Goal: Check status: Check status

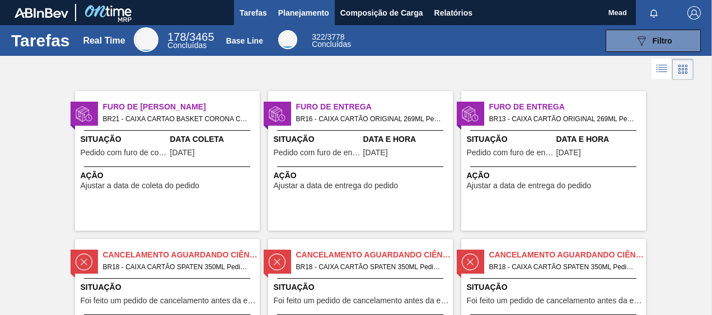
click at [302, 10] on span "Planejamento" at bounding box center [303, 12] width 51 height 13
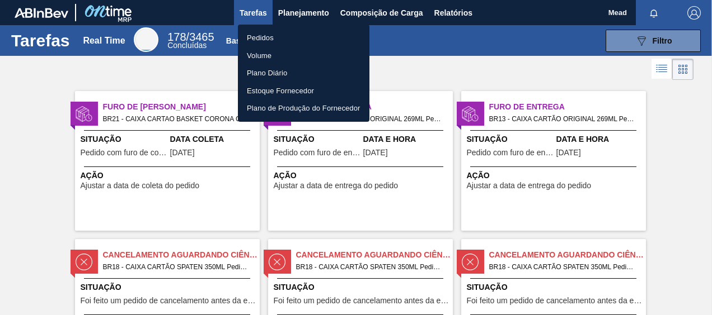
click at [262, 40] on li "Pedidos" at bounding box center [303, 38] width 131 height 18
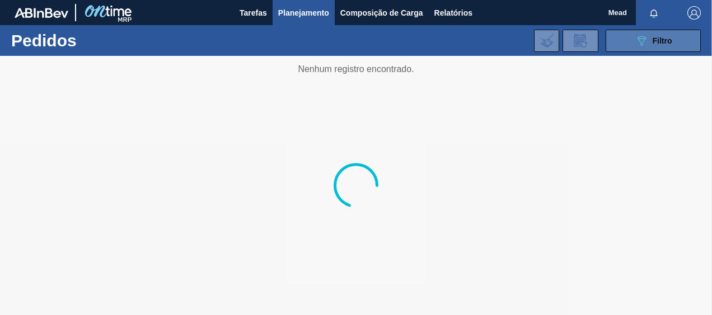
click at [654, 41] on span "Filtro" at bounding box center [662, 40] width 20 height 9
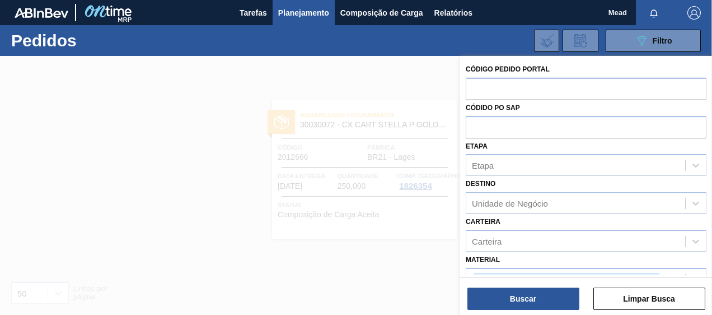
click at [488, 92] on input "text" at bounding box center [585, 88] width 241 height 21
paste input "2004647"
type input "2004647"
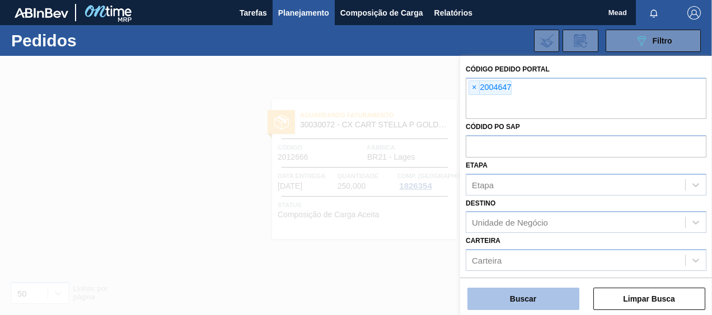
click at [510, 303] on button "Buscar" at bounding box center [523, 299] width 112 height 22
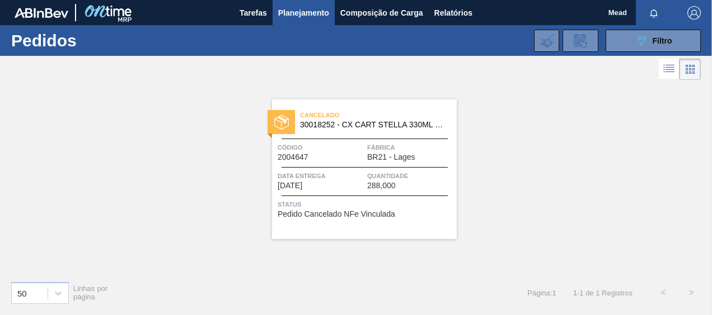
click at [380, 180] on span "Quantidade" at bounding box center [410, 176] width 87 height 11
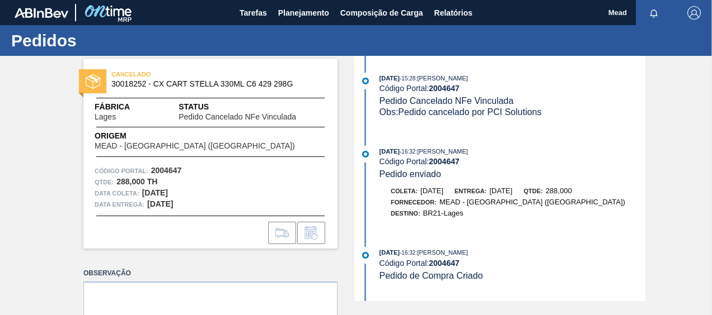
click at [482, 127] on div "[DATE] 15:28 : [PERSON_NAME] Código Portal: 2004647 Pedido Cancelado NFe Vincul…" at bounding box center [501, 101] width 288 height 56
click at [304, 10] on span "Planejamento" at bounding box center [303, 12] width 51 height 13
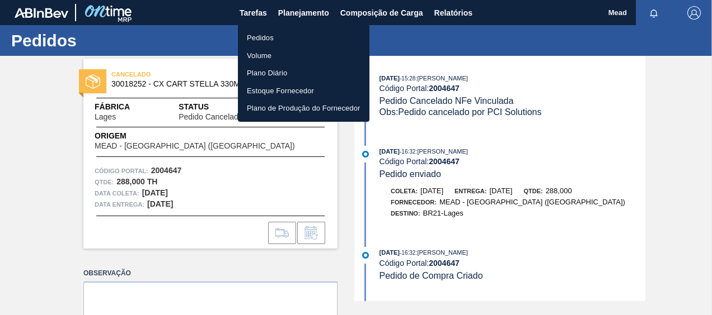
click at [258, 39] on li "Pedidos" at bounding box center [303, 38] width 131 height 18
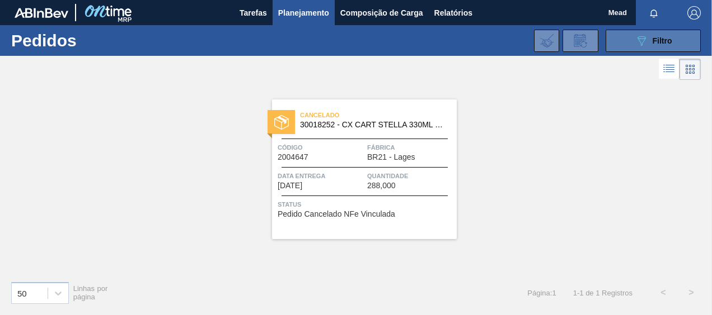
click at [644, 47] on icon "089F7B8B-B2A5-4AFE-B5C0-19BA573D28AC" at bounding box center [640, 40] width 13 height 13
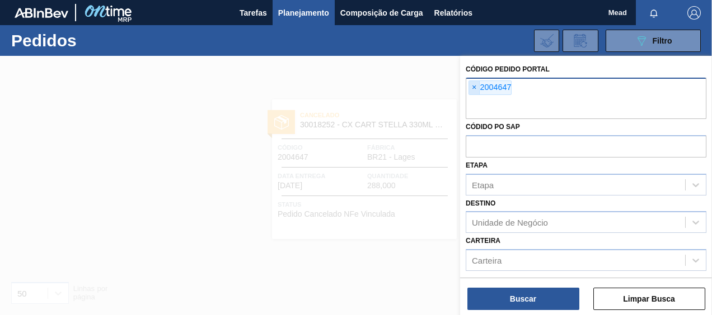
click at [474, 90] on span "×" at bounding box center [474, 87] width 11 height 13
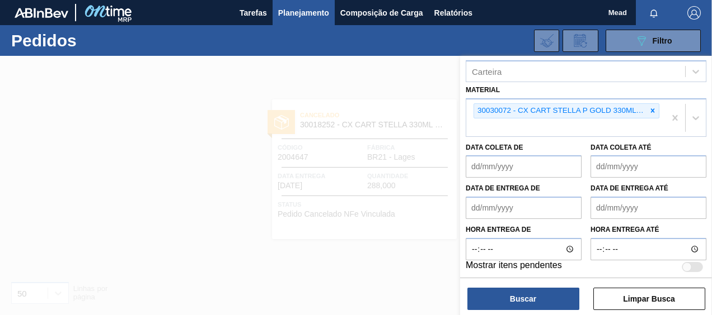
scroll to position [173, 0]
